Goal: Information Seeking & Learning: Understand process/instructions

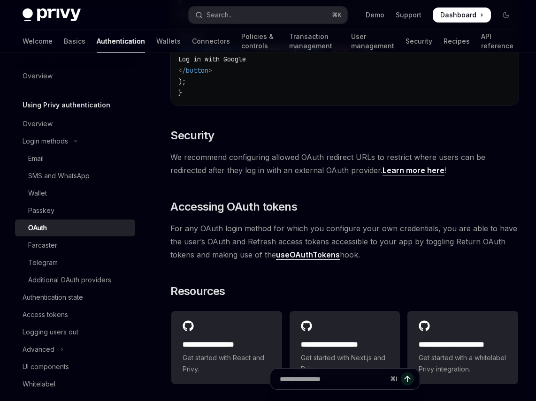
scroll to position [1936, 0]
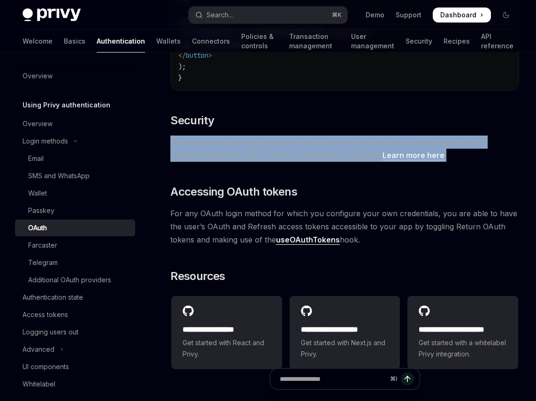
drag, startPoint x: 171, startPoint y: 139, endPoint x: 494, endPoint y: 151, distance: 323.1
click at [494, 151] on span "We recommend configuring allowed OAuth redirect URLs to restrict where users ca…" at bounding box center [344, 149] width 349 height 26
click at [444, 156] on div at bounding box center [444, 156] width 0 height 0
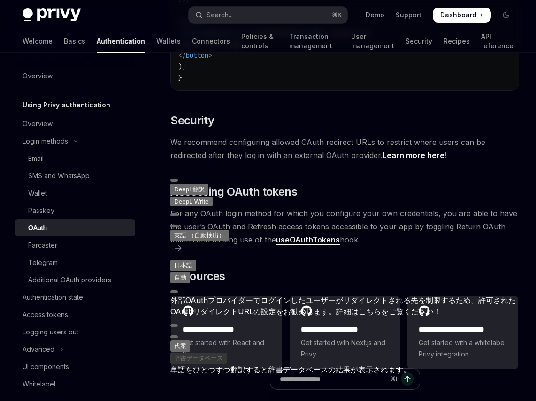
click at [256, 153] on span "We recommend configuring allowed OAuth redirect URLs to restrict where users ca…" at bounding box center [344, 149] width 349 height 26
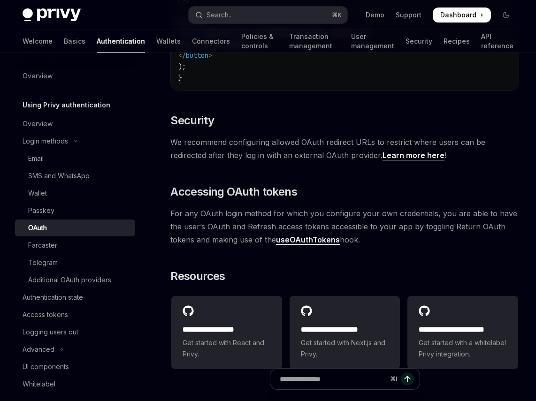
drag, startPoint x: 168, startPoint y: 207, endPoint x: 380, endPoint y: 237, distance: 213.9
click at [360, 241] on div at bounding box center [360, 241] width 0 height 0
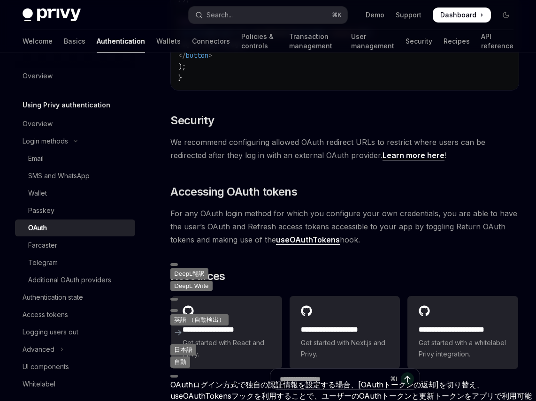
click at [307, 214] on span "For any OAuth login method for which you configure your own credentials, you ar…" at bounding box center [344, 226] width 349 height 39
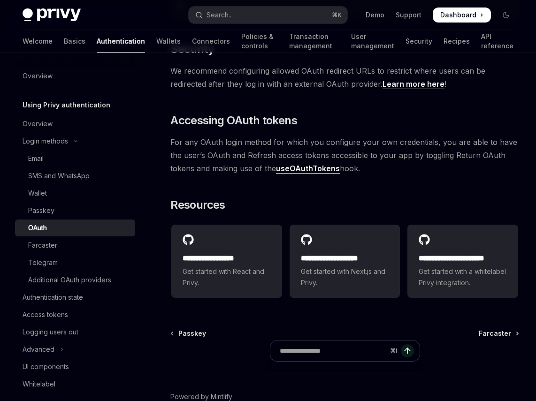
scroll to position [1971, 0]
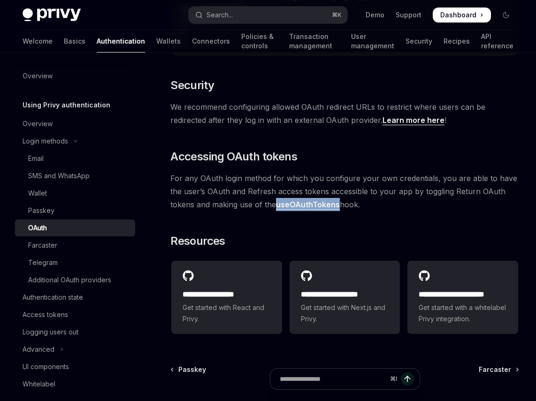
drag, startPoint x: 340, startPoint y: 205, endPoint x: 279, endPoint y: 205, distance: 61.0
click at [279, 205] on span "For any OAuth login method for which you configure your own credentials, you ar…" at bounding box center [344, 191] width 349 height 39
copy link "useOAuthTokens"
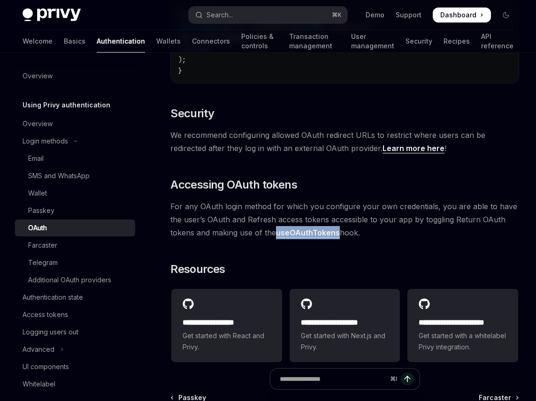
scroll to position [1967, 0]
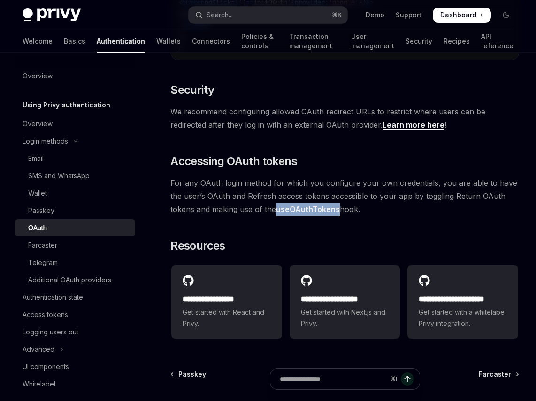
drag, startPoint x: 172, startPoint y: 178, endPoint x: 371, endPoint y: 205, distance: 200.3
click at [371, 205] on span "For any OAuth login method for which you configure your own credentials, you ar…" at bounding box center [344, 195] width 349 height 39
click at [360, 210] on div at bounding box center [360, 210] width 0 height 0
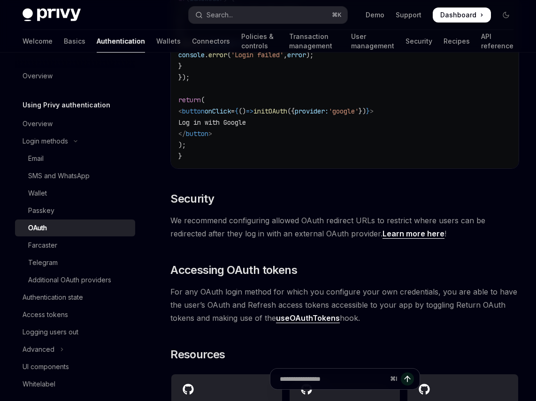
scroll to position [1783, 0]
